Goal: Task Accomplishment & Management: Use online tool/utility

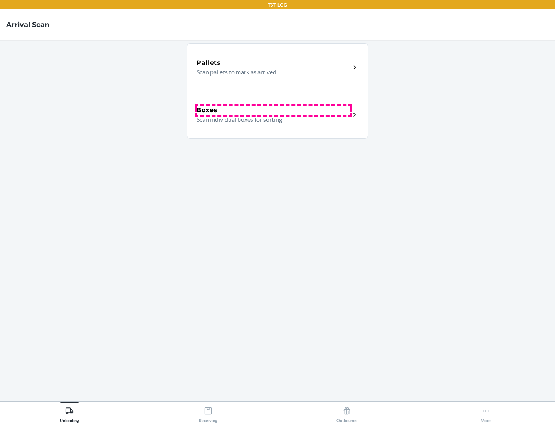
click at [273, 110] on div "Boxes" at bounding box center [274, 110] width 154 height 9
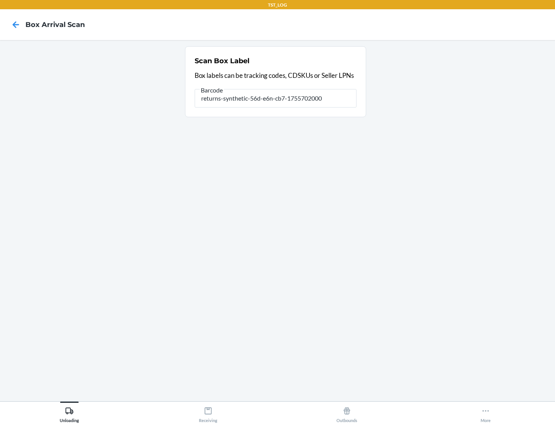
type input "returns-synthetic-56d-e6n-cb7-1755702000"
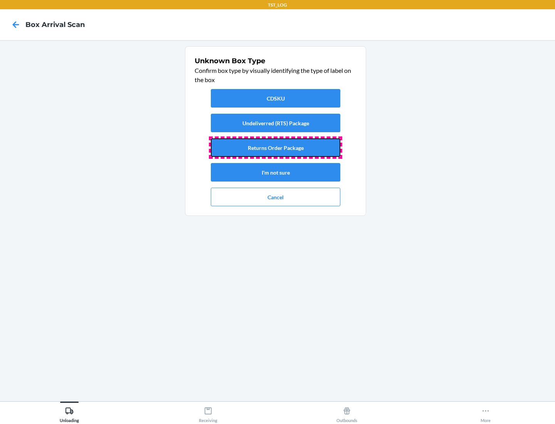
click at [276, 148] on button "Returns Order Package" at bounding box center [276, 147] width 130 height 19
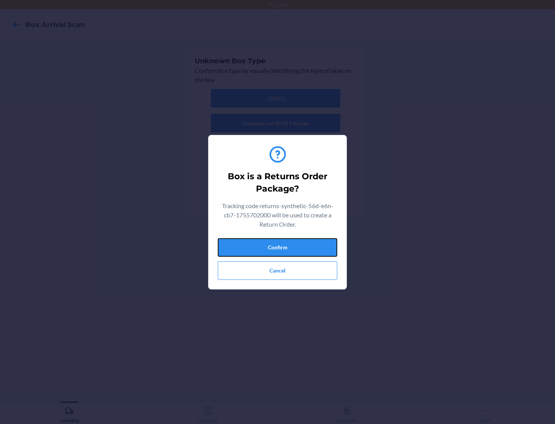
click at [278, 247] on button "Confirm" at bounding box center [278, 247] width 120 height 19
